Goal: Navigation & Orientation: Find specific page/section

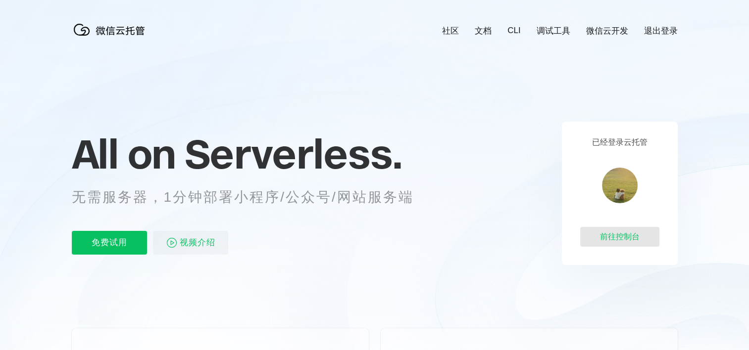
scroll to position [0, 1760]
click at [622, 237] on div "前往控制台" at bounding box center [619, 237] width 79 height 20
click at [656, 26] on link "退出登录" at bounding box center [661, 30] width 34 height 11
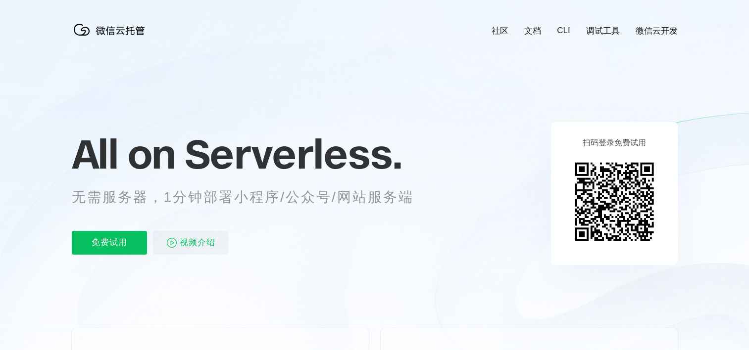
scroll to position [0, 1760]
click at [532, 30] on link "文档" at bounding box center [532, 30] width 17 height 11
click at [304, 64] on icon at bounding box center [375, 267] width 950 height 534
